Goal: Task Accomplishment & Management: Use online tool/utility

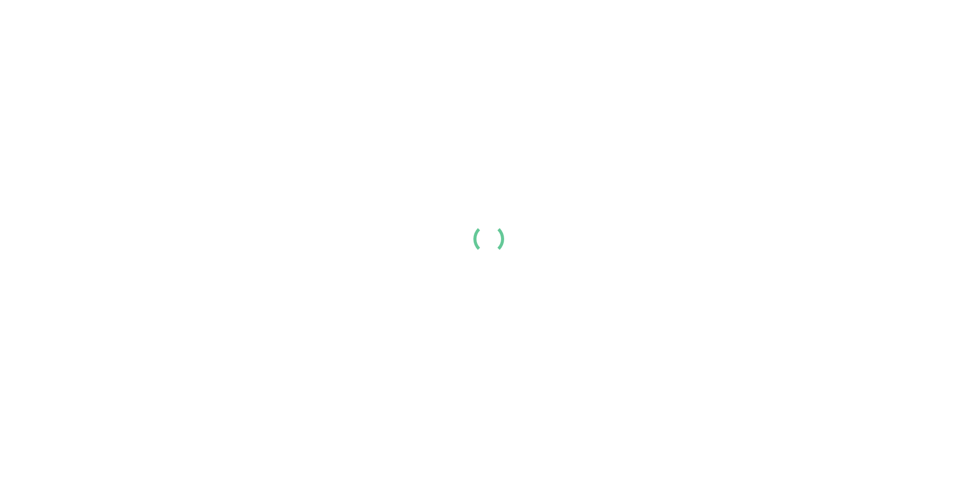
click at [486, 231] on div at bounding box center [488, 239] width 977 height 478
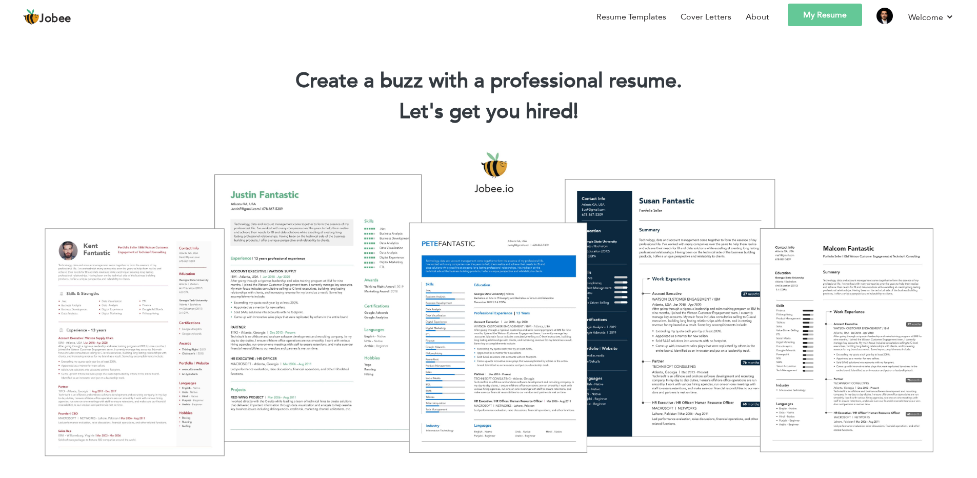
click at [805, 15] on link "My Resume" at bounding box center [825, 15] width 74 height 23
click at [821, 18] on link "My Resume" at bounding box center [825, 15] width 74 height 23
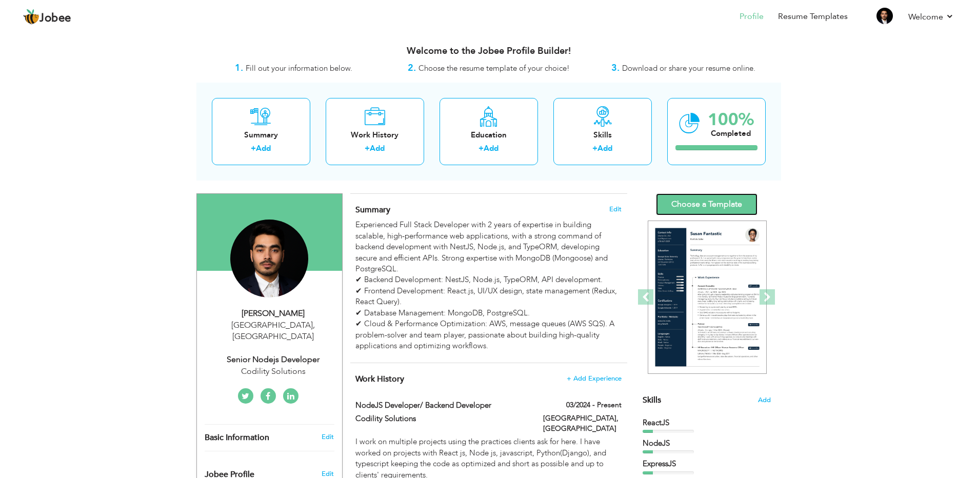
click at [704, 204] on link "Choose a Template" at bounding box center [707, 204] width 102 height 22
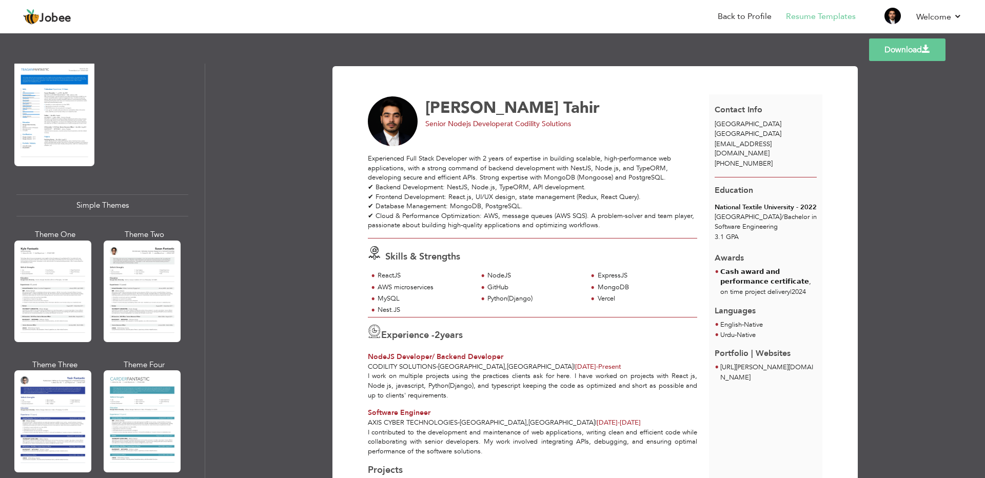
click at [92, 275] on div "Theme One" at bounding box center [54, 289] width 77 height 120
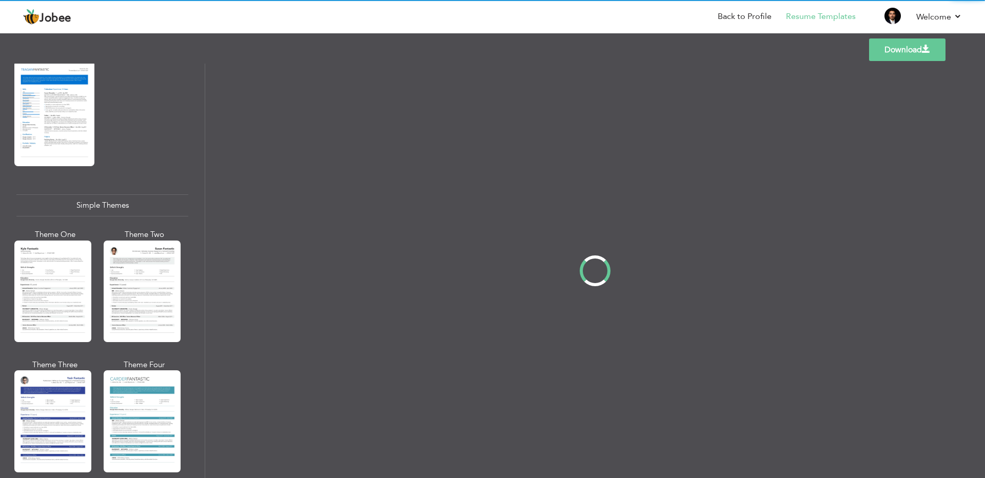
click at [128, 274] on div "Professional Themes Theme One Theme Two Theme Three Theme Four" at bounding box center [492, 271] width 985 height 415
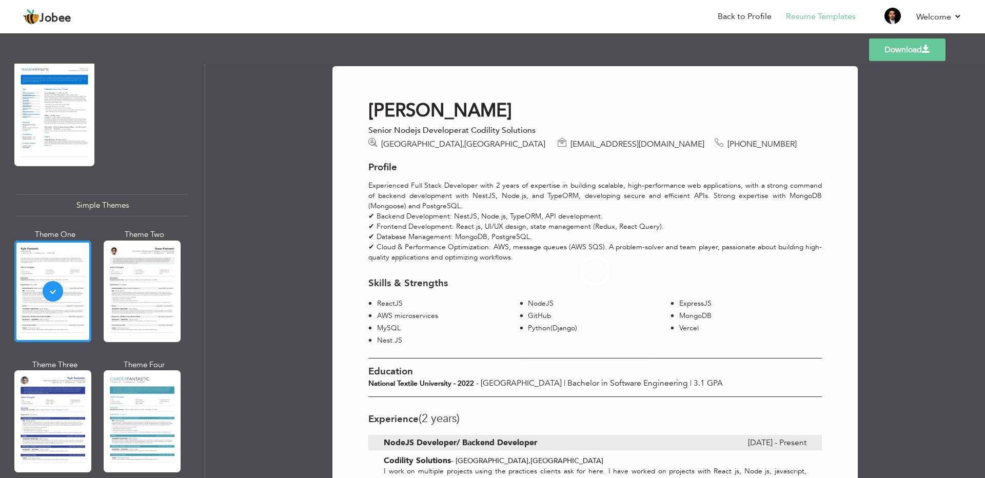
click at [128, 274] on div at bounding box center [142, 292] width 77 height 102
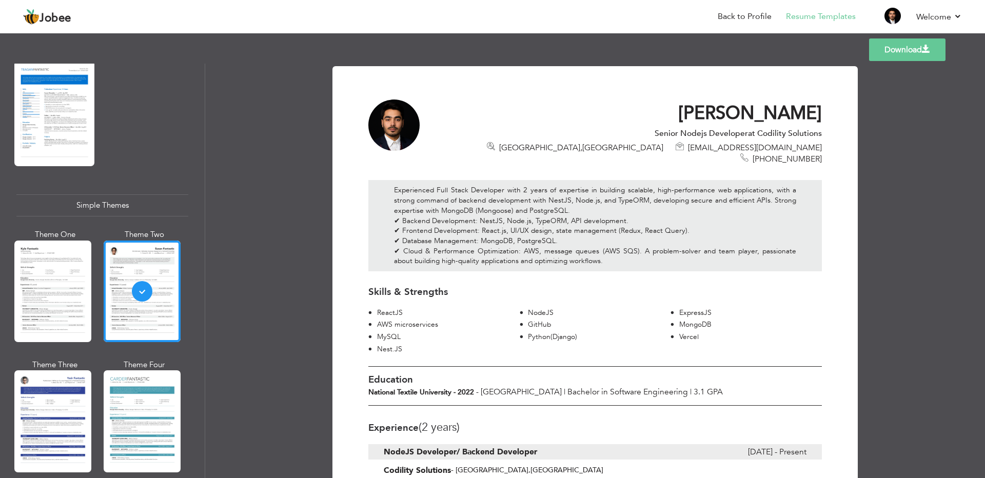
click at [921, 49] on link "Download" at bounding box center [907, 49] width 76 height 23
